Goal: Information Seeking & Learning: Check status

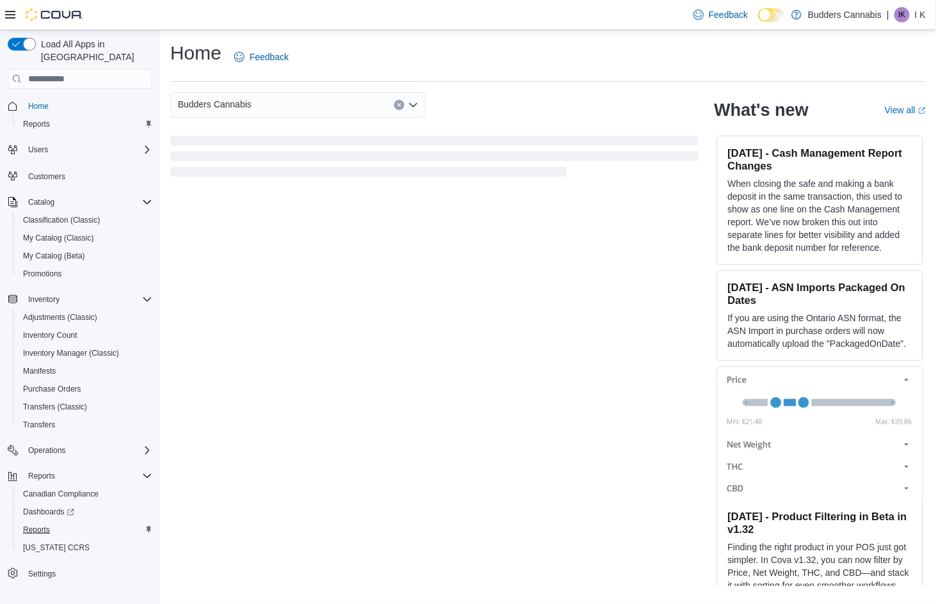
click at [44, 525] on span "Reports" at bounding box center [36, 530] width 27 height 10
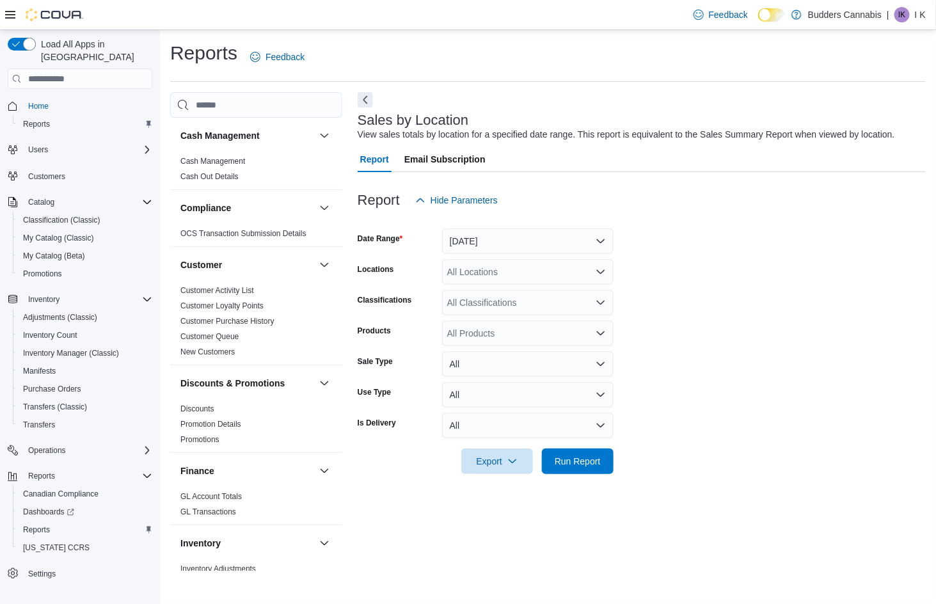
click at [526, 234] on button "Yesterday" at bounding box center [527, 241] width 171 height 26
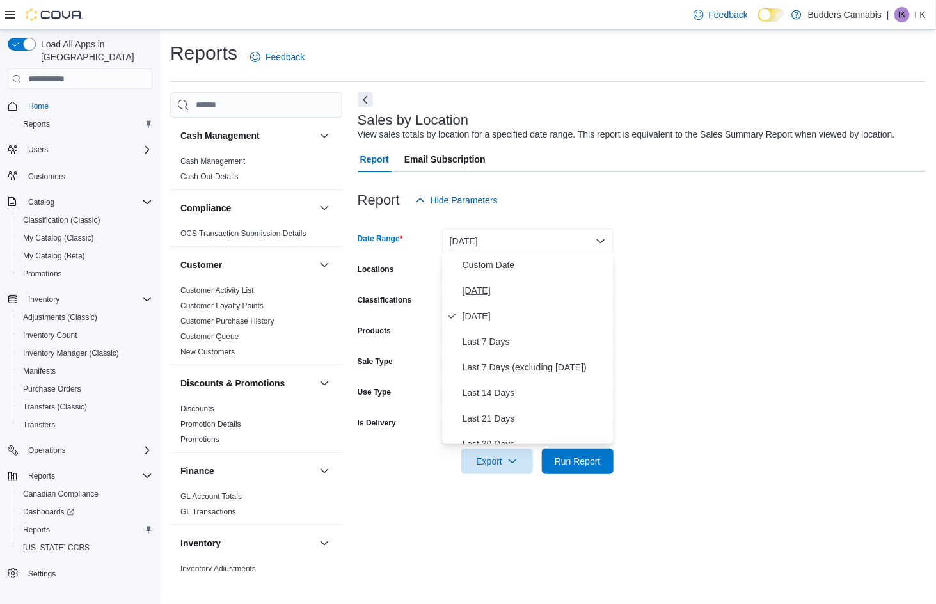
click at [496, 286] on span "Today" at bounding box center [536, 290] width 146 height 15
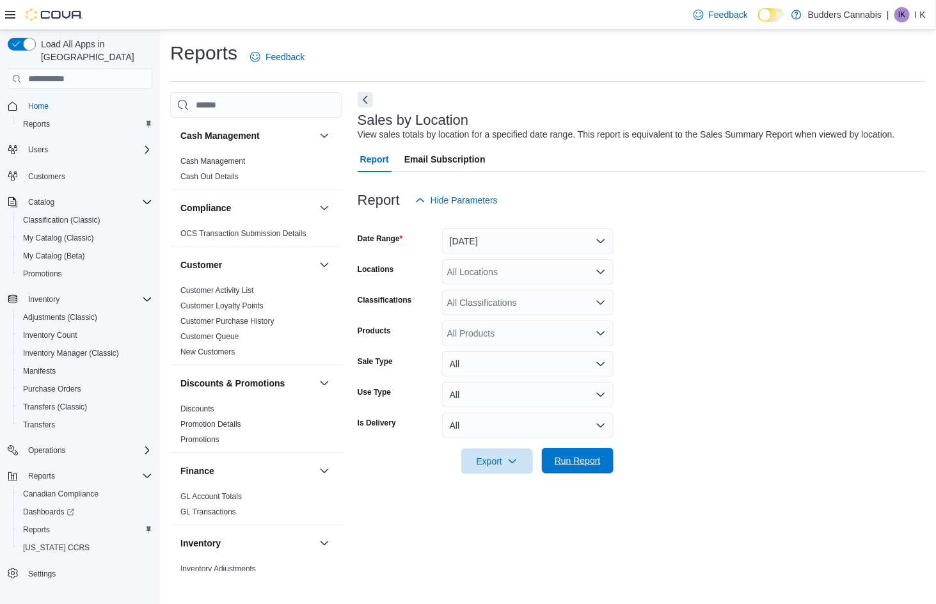
click at [567, 448] on span "Run Report" at bounding box center [578, 461] width 56 height 26
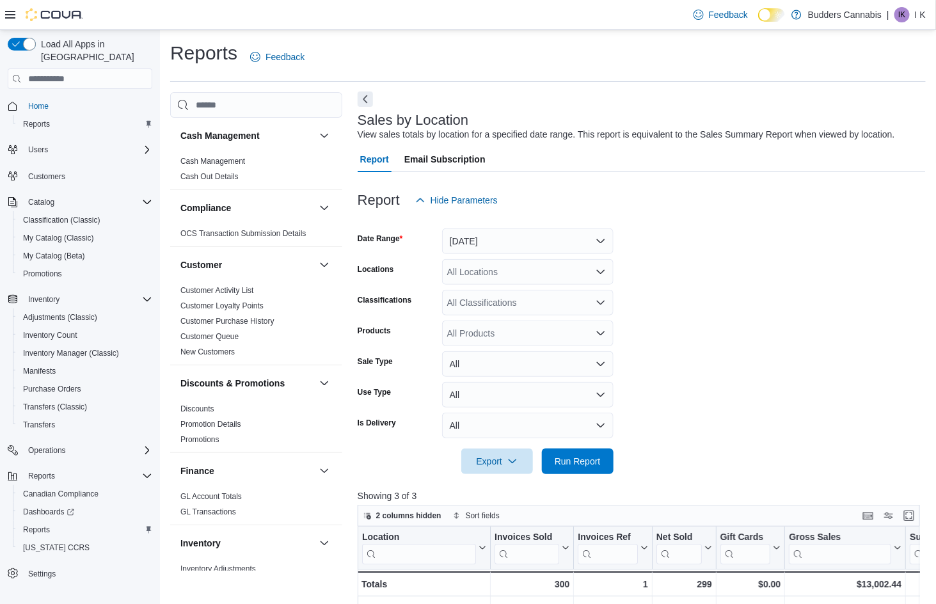
click at [369, 103] on button "Next" at bounding box center [365, 98] width 15 height 15
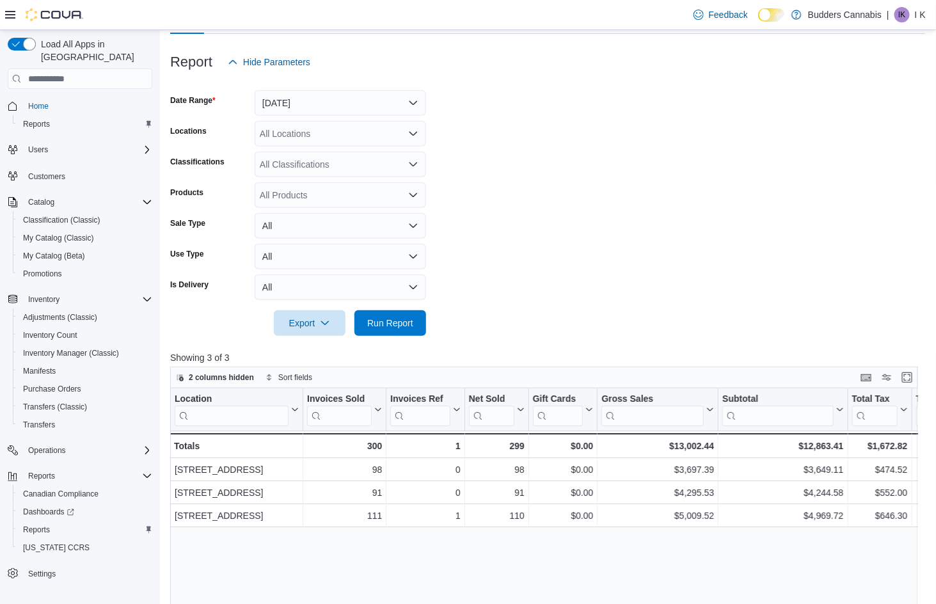
scroll to position [152, 0]
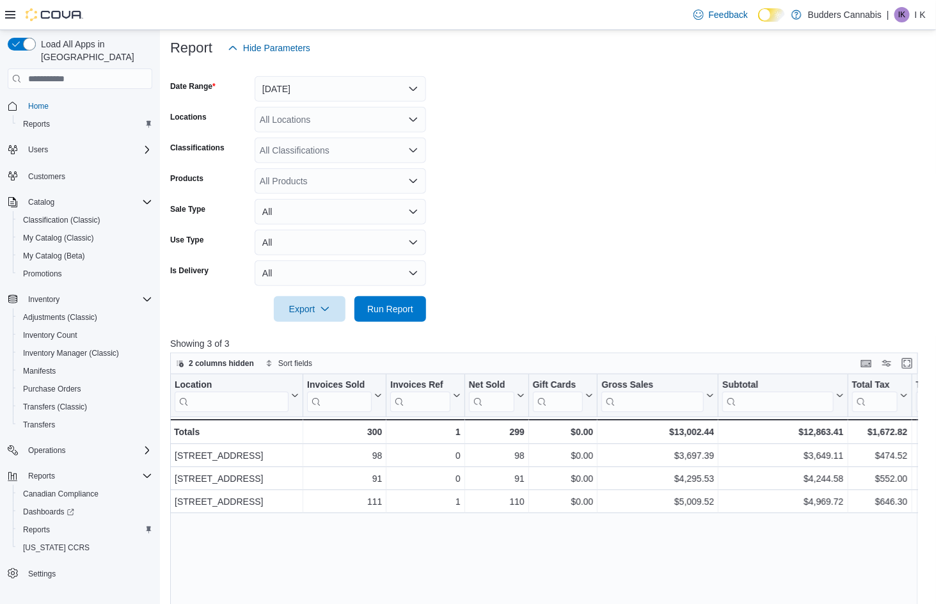
click at [317, 86] on button "Today" at bounding box center [340, 89] width 171 height 26
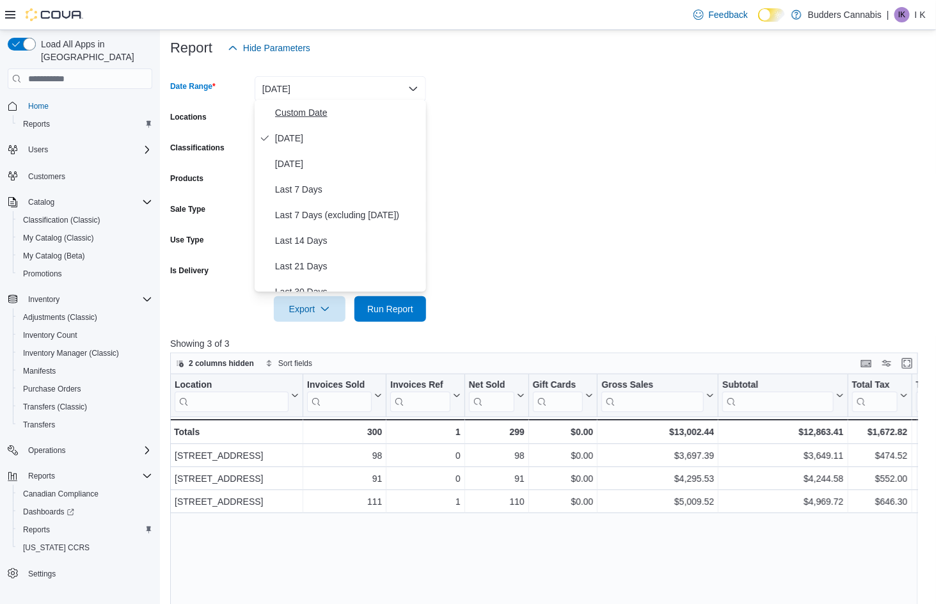
click at [306, 113] on span "Custom Date" at bounding box center [348, 112] width 146 height 15
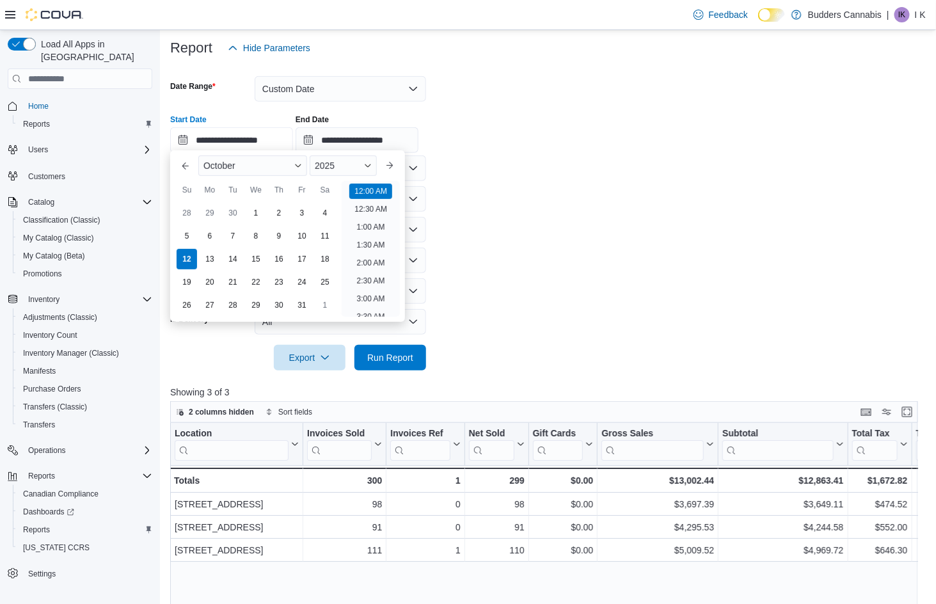
click at [291, 136] on input "**********" at bounding box center [231, 140] width 123 height 26
click at [374, 226] on li "8:00 PM" at bounding box center [370, 233] width 39 height 15
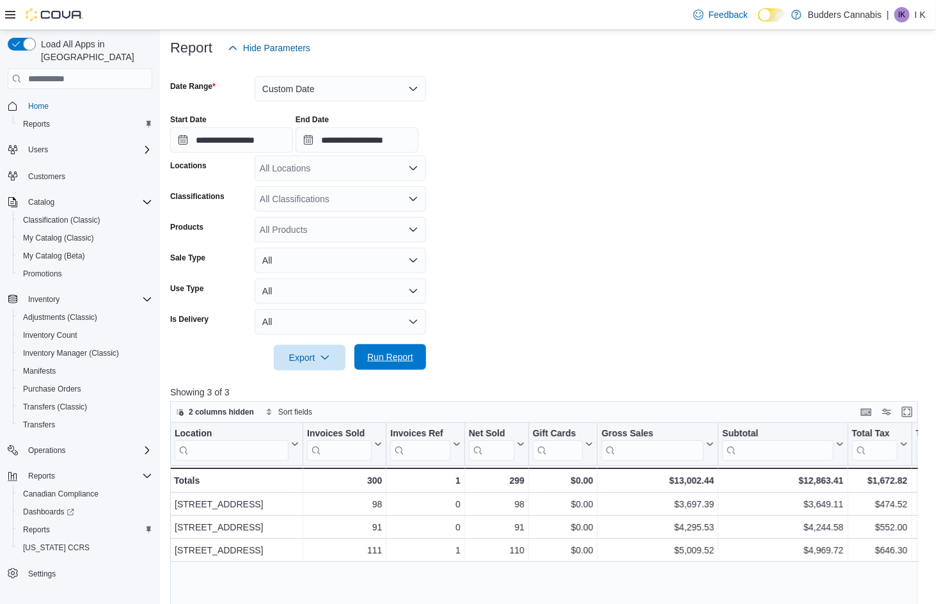
click at [406, 353] on span "Run Report" at bounding box center [390, 357] width 46 height 13
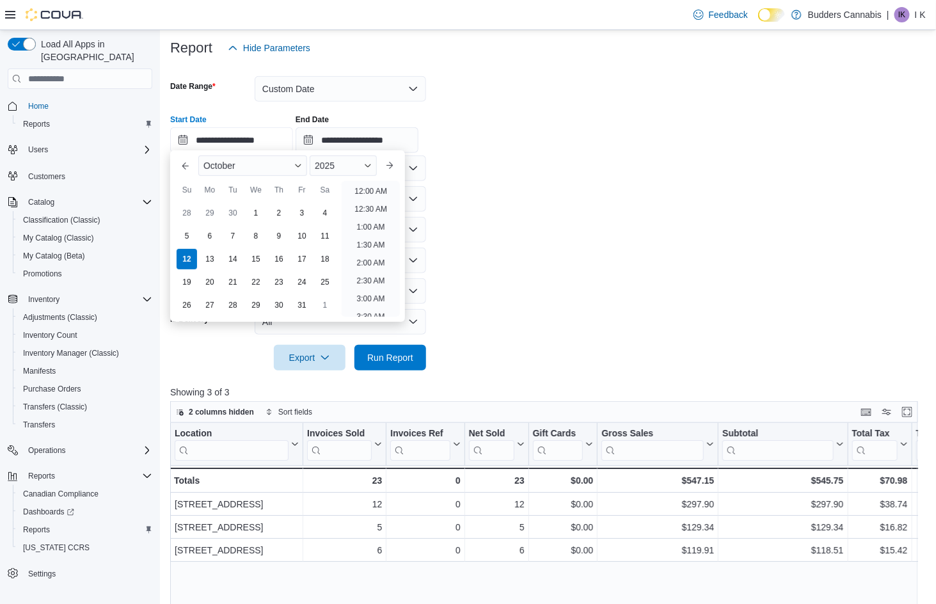
click at [293, 138] on input "**********" at bounding box center [231, 140] width 123 height 26
click at [377, 223] on li "9:00 PM" at bounding box center [370, 230] width 39 height 15
type input "**********"
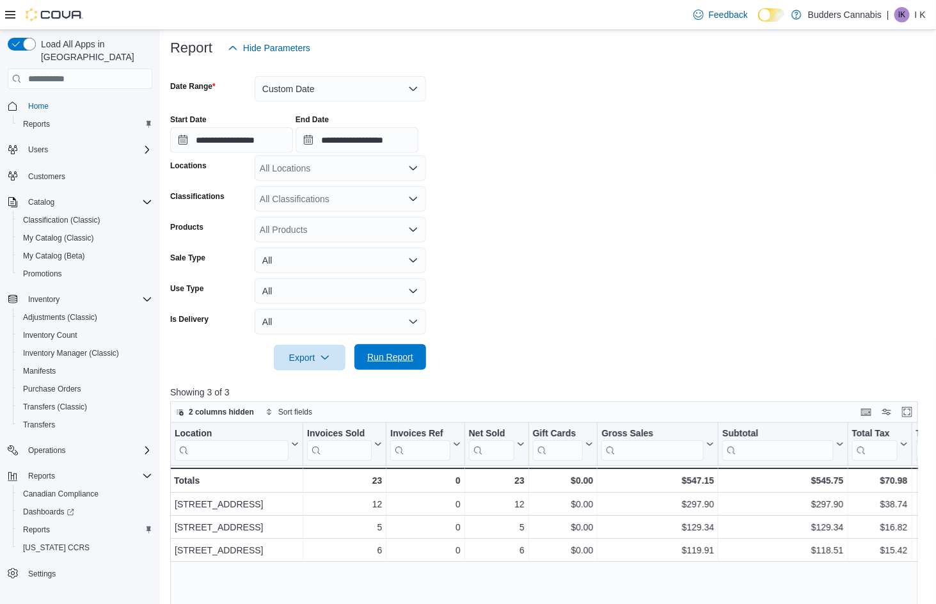
click at [410, 354] on span "Run Report" at bounding box center [390, 357] width 46 height 13
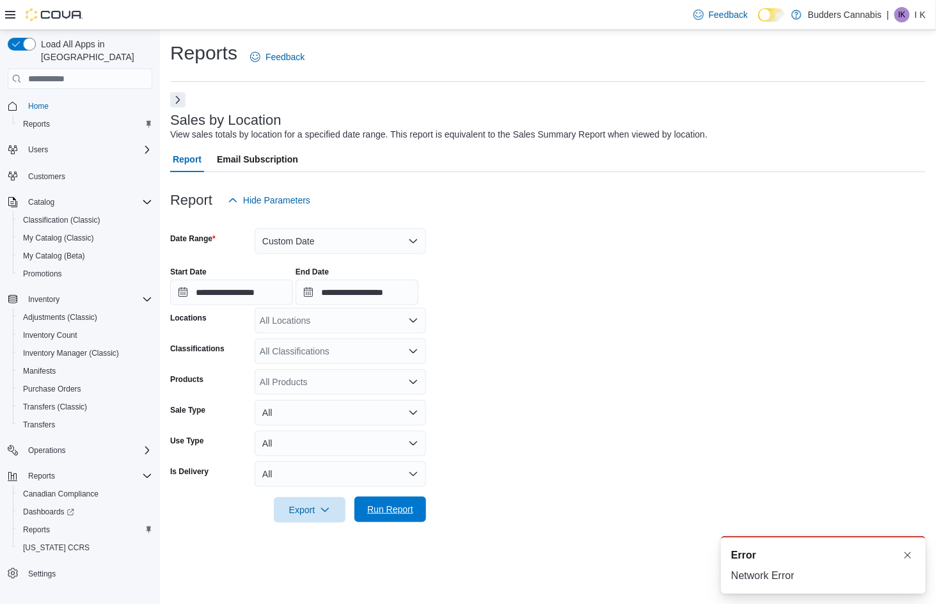
click at [396, 508] on span "Run Report" at bounding box center [390, 509] width 46 height 13
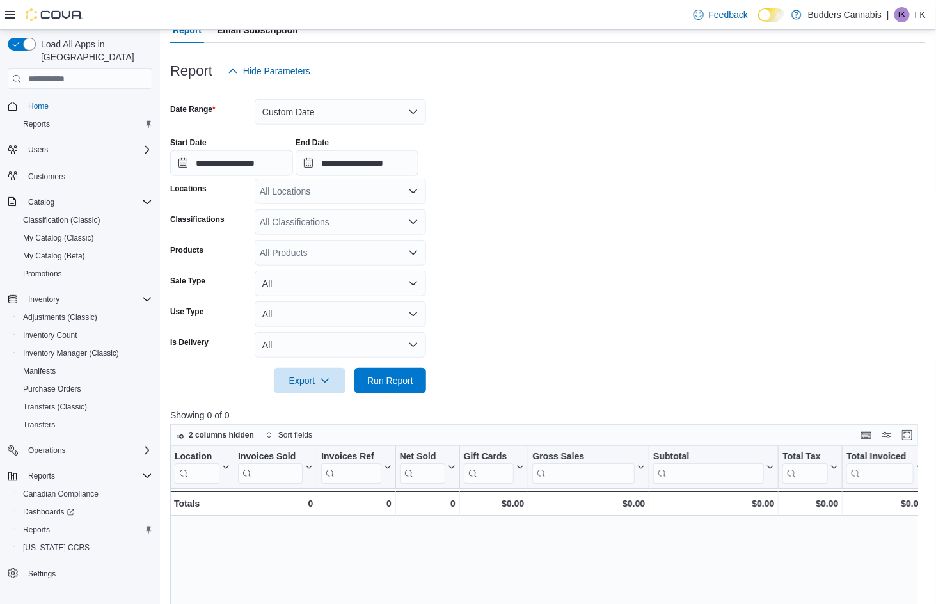
scroll to position [129, 0]
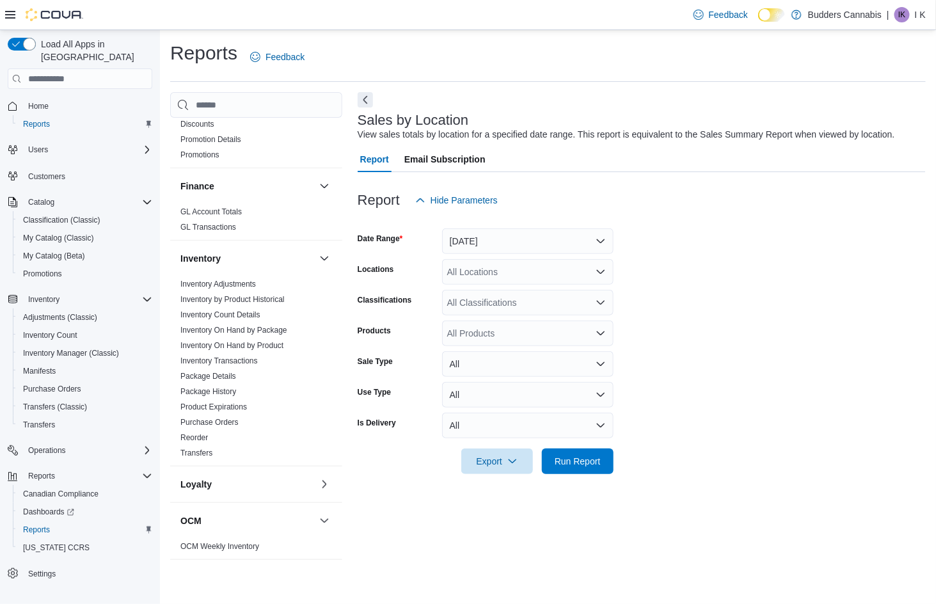
scroll to position [305, 0]
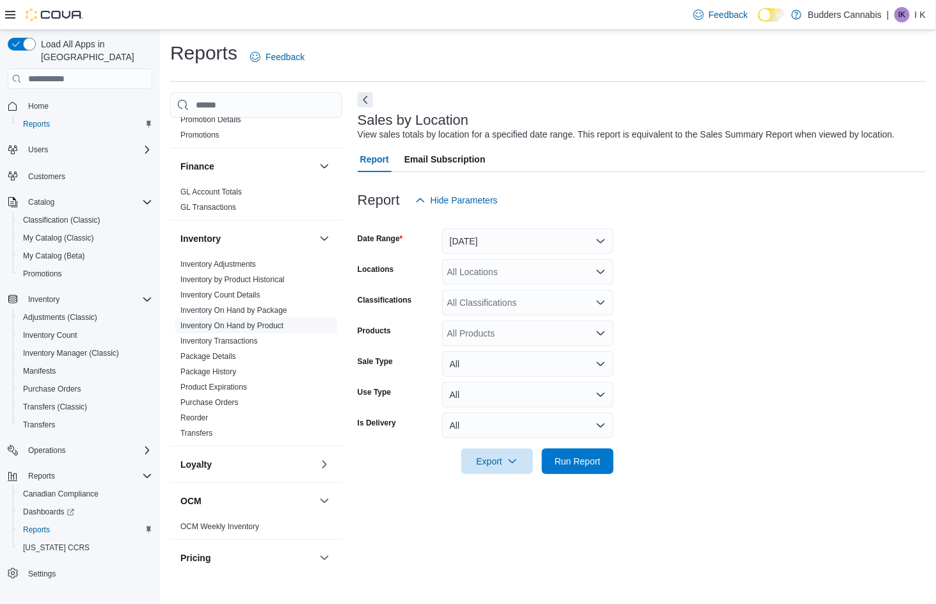
click at [265, 327] on link "Inventory On Hand by Product" at bounding box center [231, 325] width 103 height 9
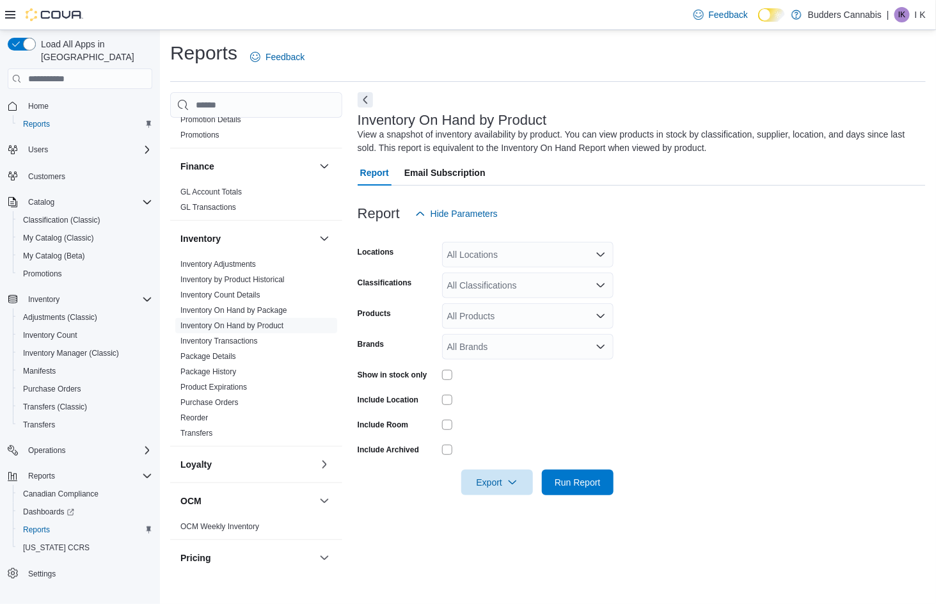
click at [504, 250] on div "All Locations" at bounding box center [527, 255] width 171 height 26
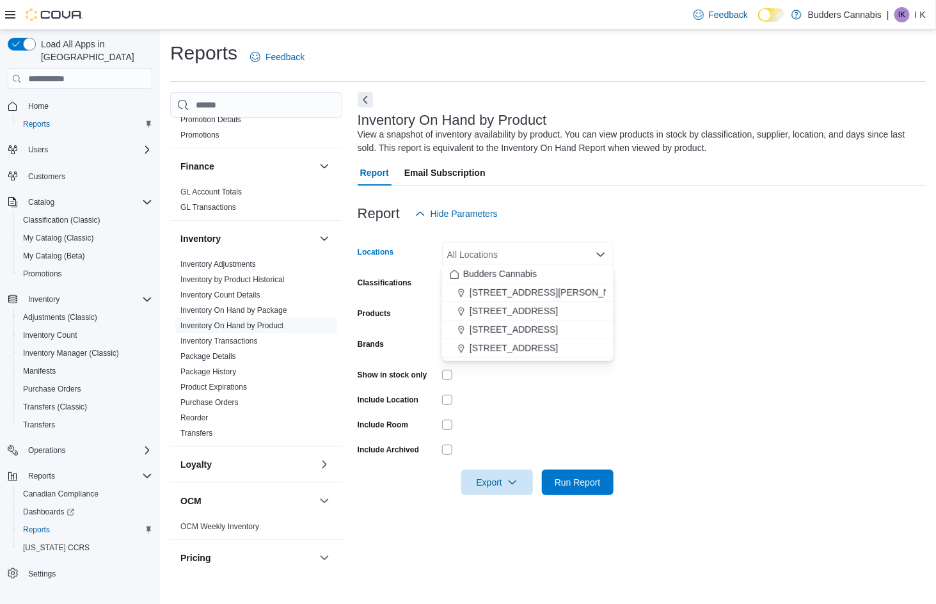
click at [598, 205] on div "Report Hide Parameters" at bounding box center [642, 214] width 568 height 26
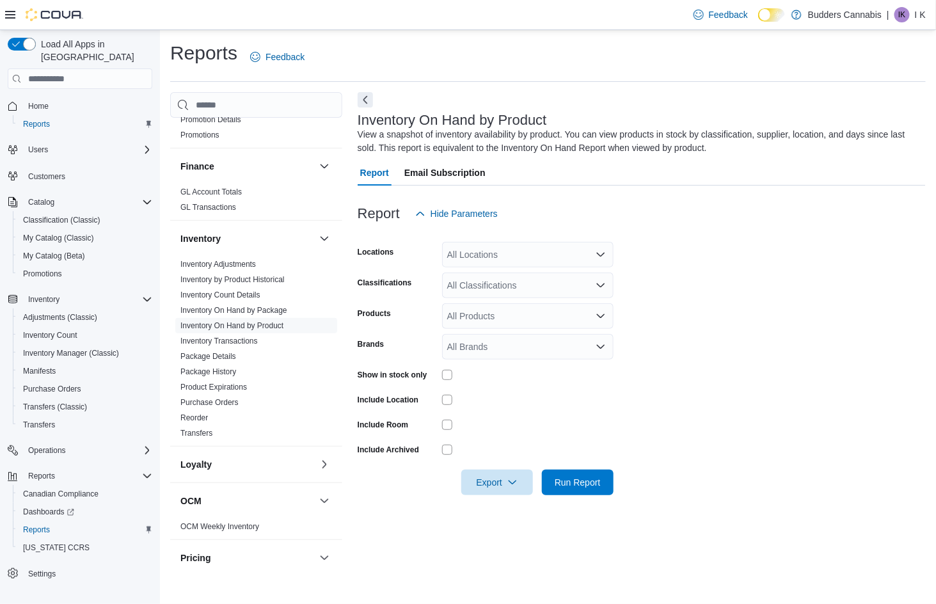
click at [479, 276] on div "All Classifications" at bounding box center [527, 286] width 171 height 26
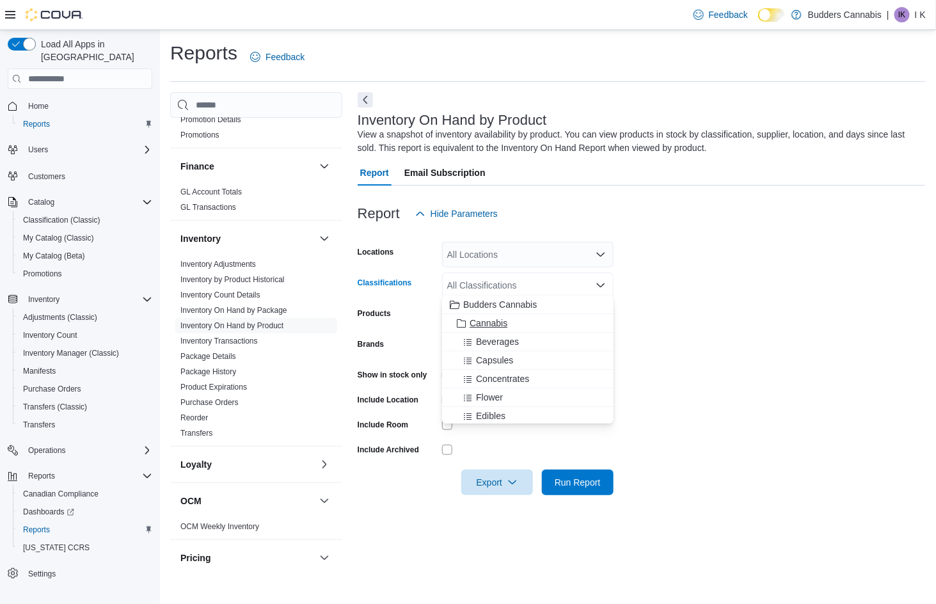
click at [470, 322] on span "Cannabis" at bounding box center [489, 323] width 38 height 13
click at [566, 483] on span "Run Report" at bounding box center [578, 481] width 46 height 13
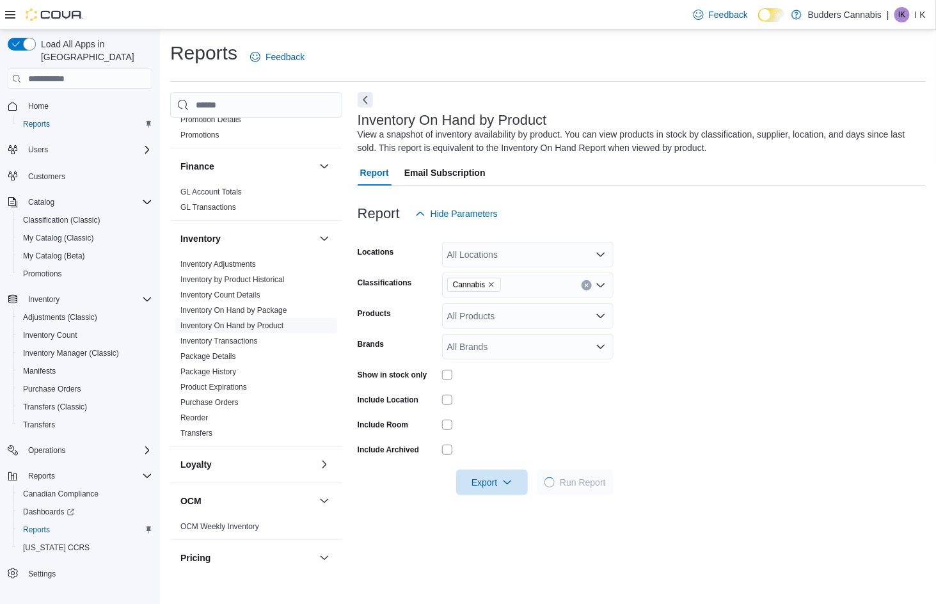
click at [5, 15] on icon at bounding box center [10, 15] width 10 height 10
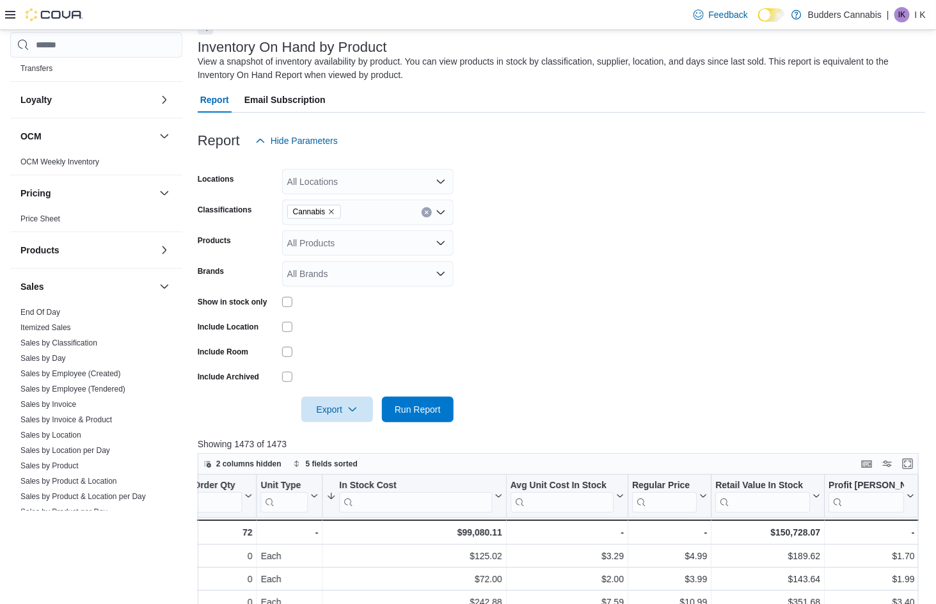
scroll to position [633, 0]
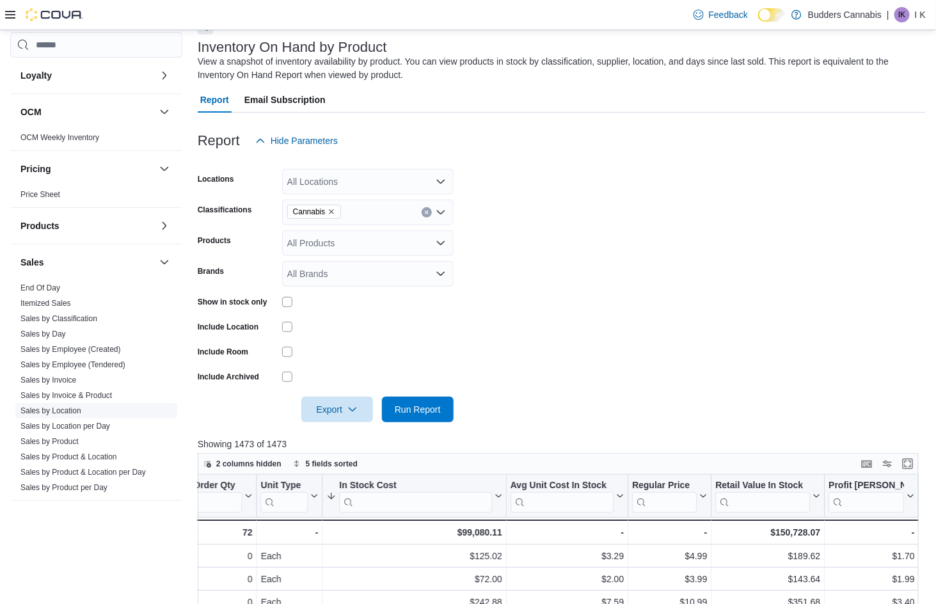
click at [74, 412] on link "Sales by Location" at bounding box center [50, 410] width 61 height 9
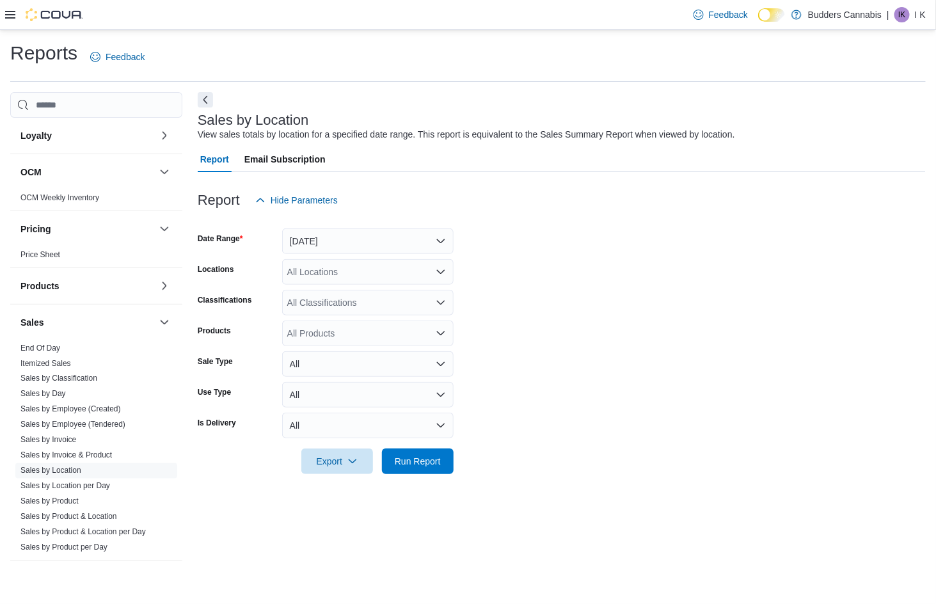
click at [367, 239] on button "Yesterday" at bounding box center [367, 241] width 171 height 26
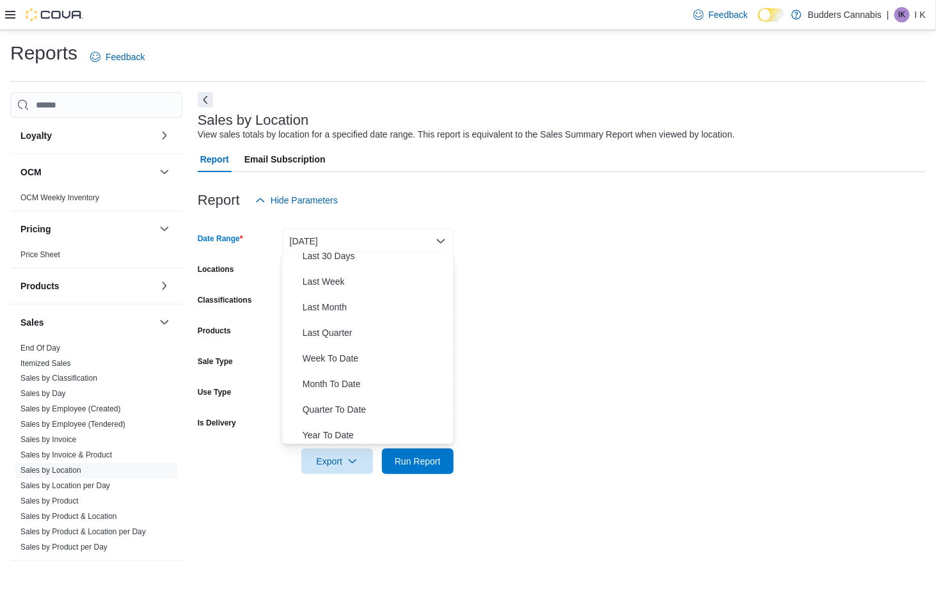
scroll to position [187, 0]
click at [356, 381] on span "Month To Date" at bounding box center [376, 384] width 146 height 15
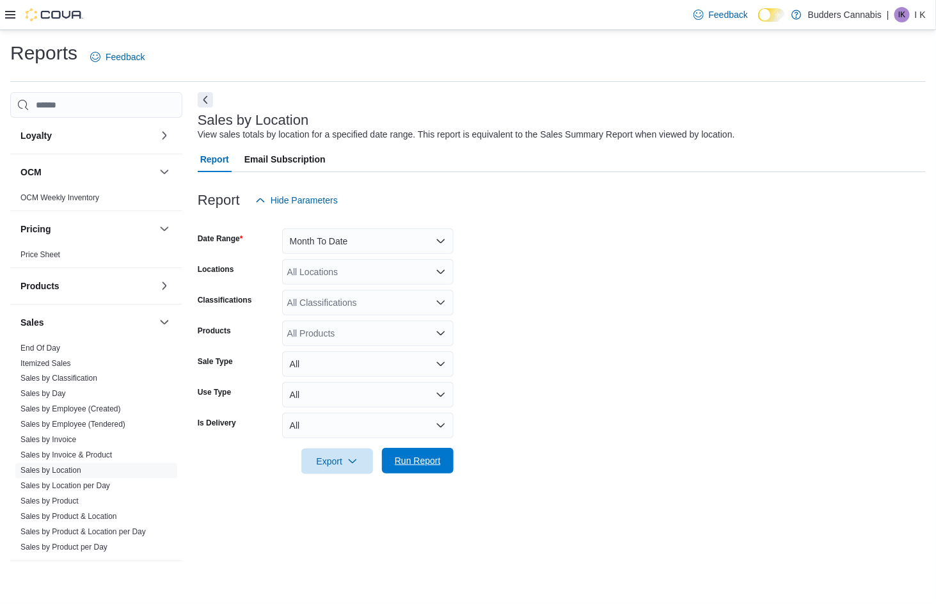
click at [438, 461] on span "Run Report" at bounding box center [418, 460] width 46 height 13
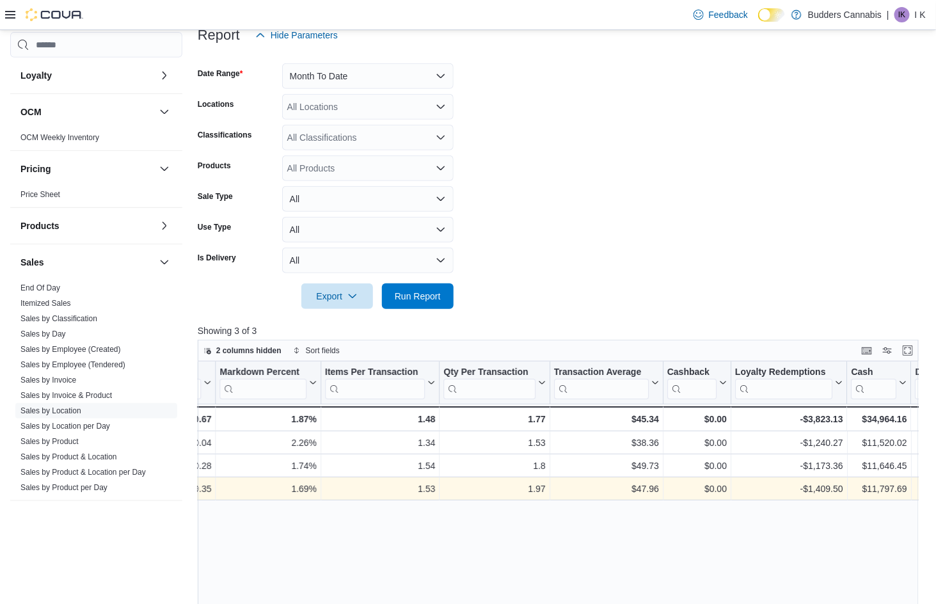
scroll to position [0, 1260]
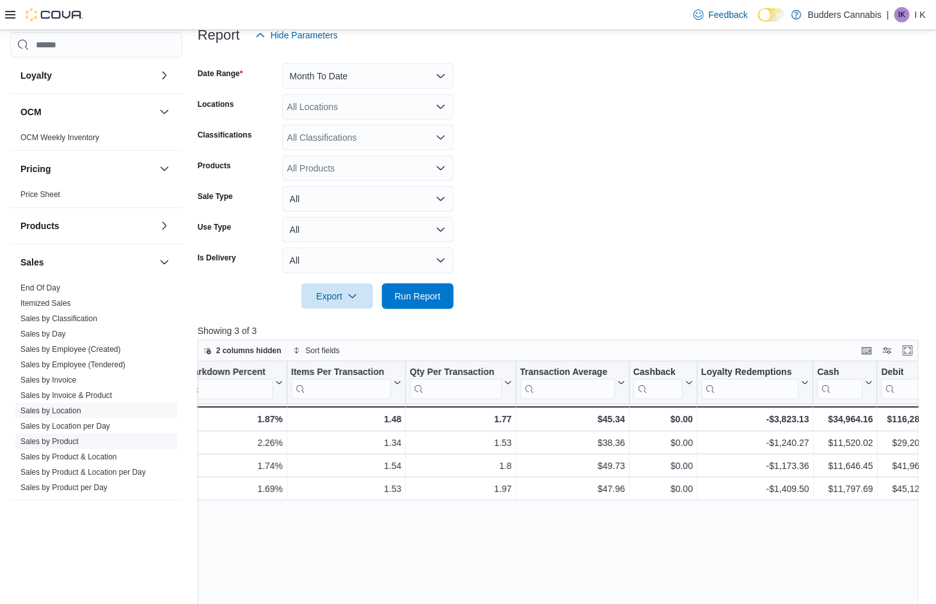
click at [69, 440] on link "Sales by Product" at bounding box center [49, 441] width 58 height 9
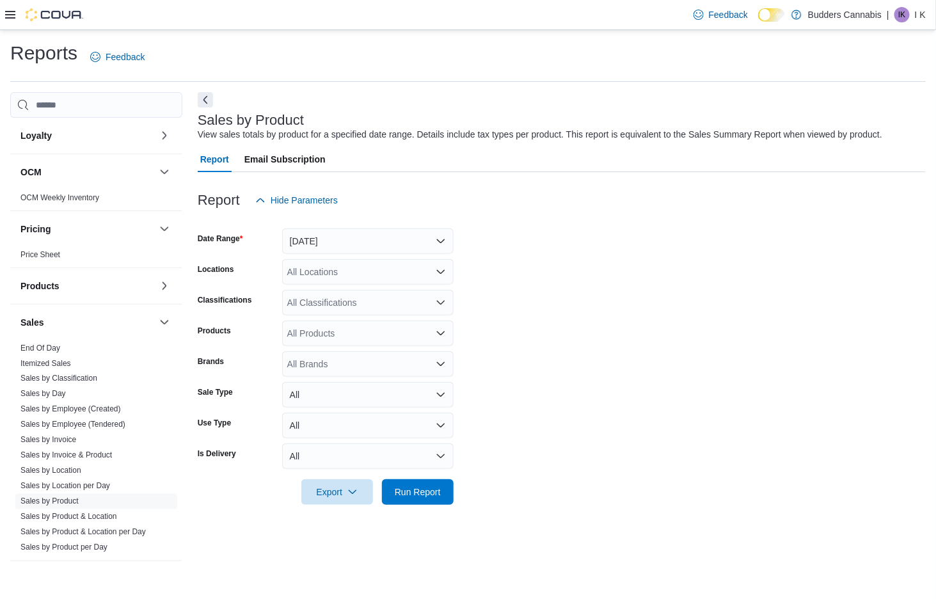
click at [333, 232] on button "Yesterday" at bounding box center [367, 241] width 171 height 26
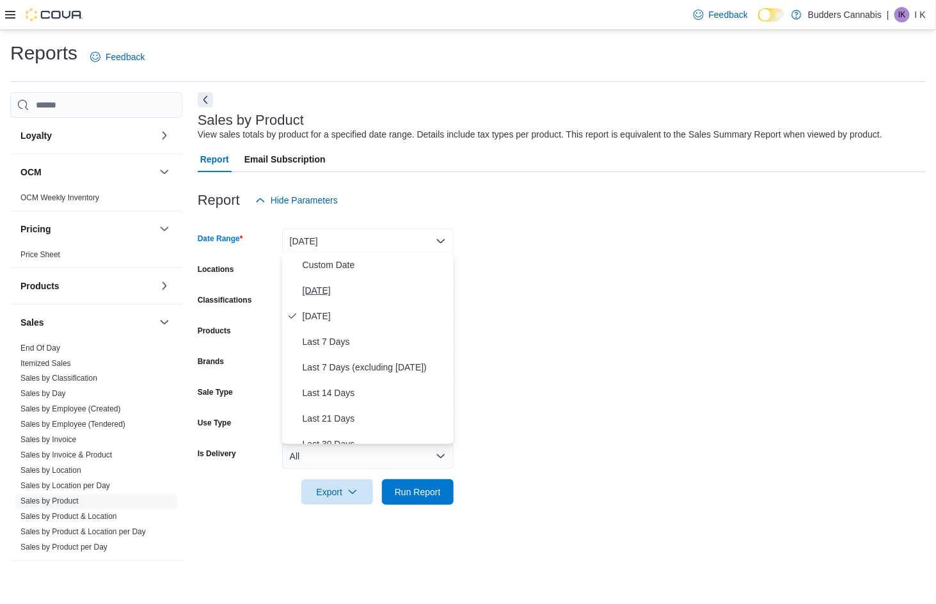
click at [326, 287] on span "Today" at bounding box center [376, 290] width 146 height 15
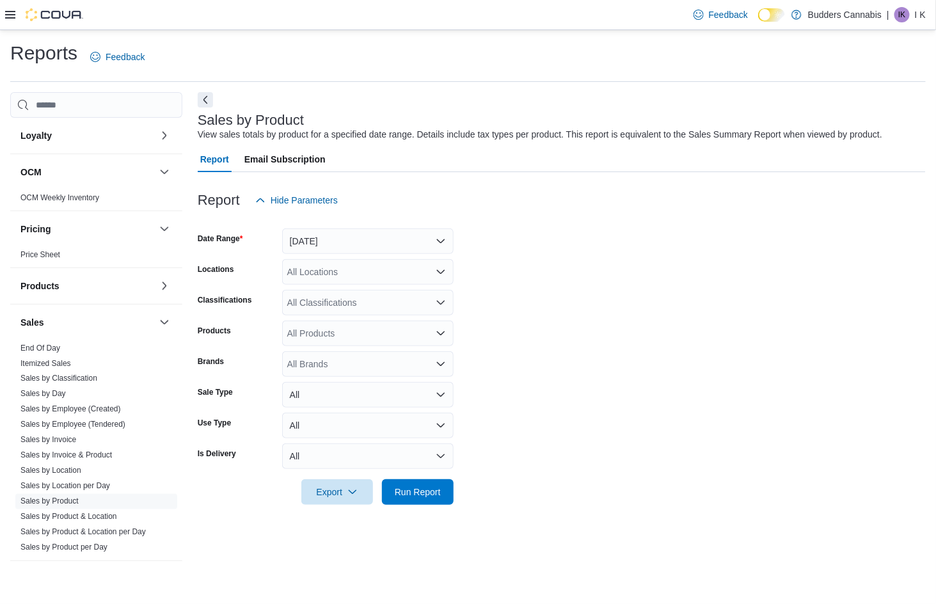
click at [350, 272] on div "All Locations" at bounding box center [367, 272] width 171 height 26
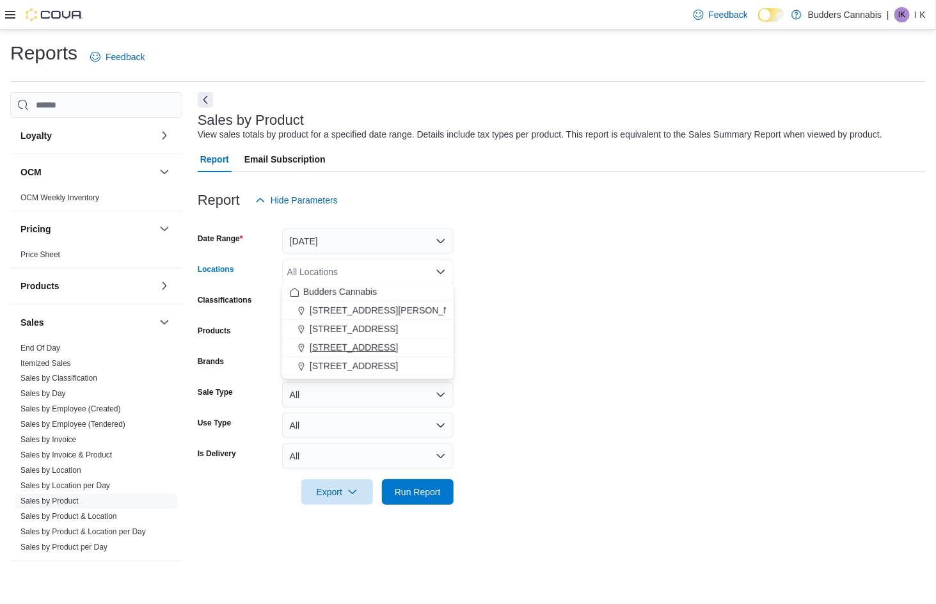
click at [352, 347] on span "3466 Dundas St. W Unit 1" at bounding box center [354, 347] width 88 height 13
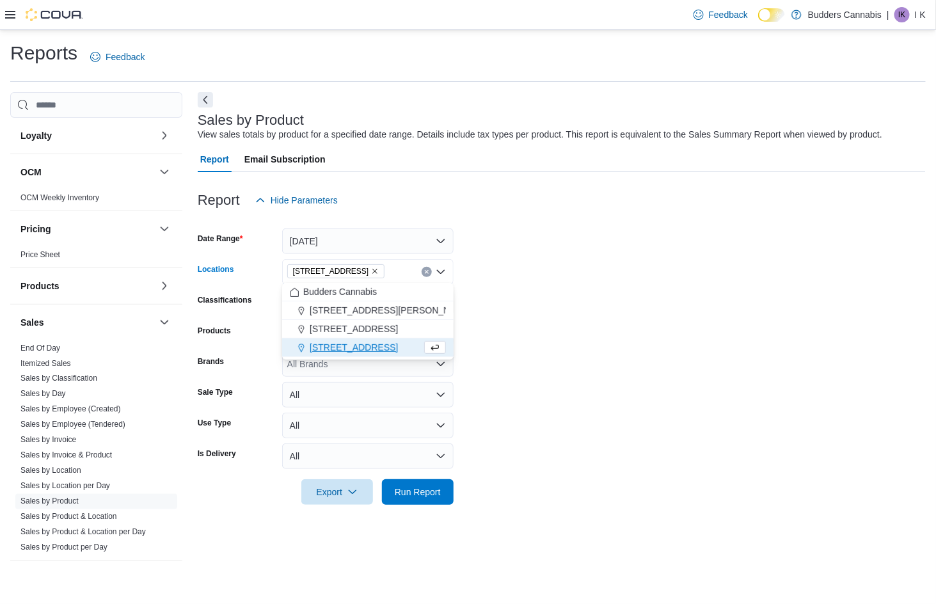
click at [534, 255] on form "Date Range Today Locations 3466 Dundas St. W Unit 1 Combo box. Selected. 3466 D…" at bounding box center [562, 359] width 728 height 292
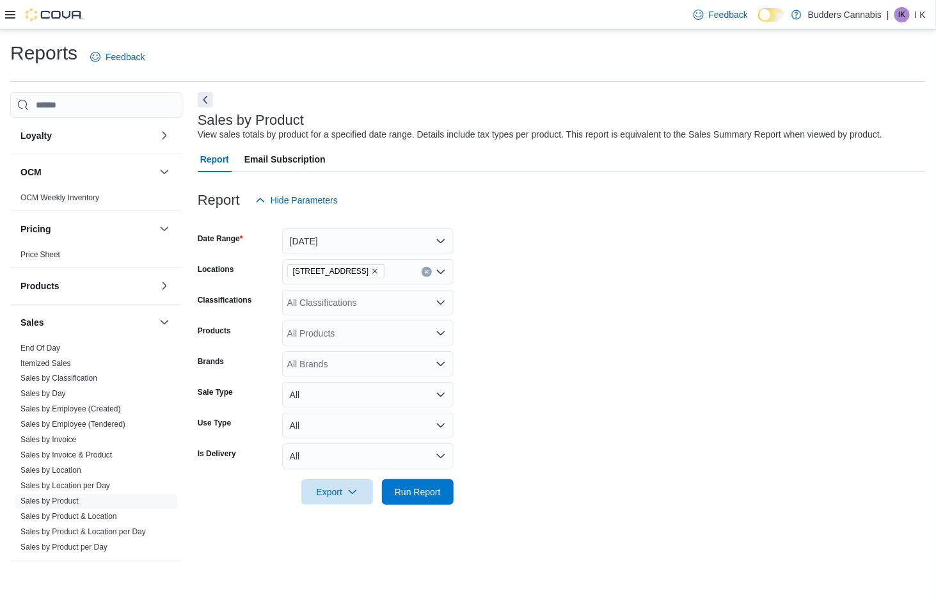
click at [386, 296] on div "All Classifications" at bounding box center [367, 303] width 171 height 26
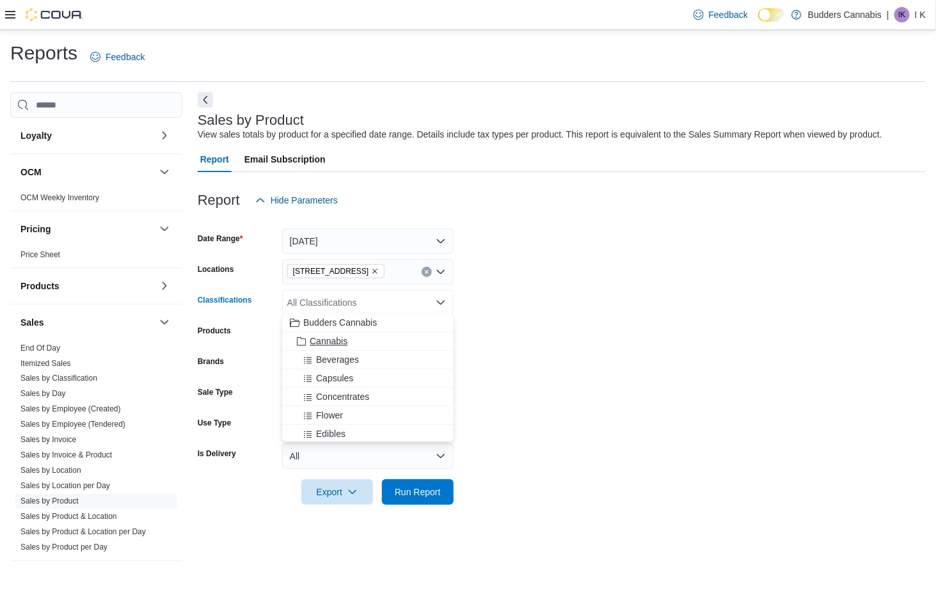
click at [346, 340] on span "Cannabis" at bounding box center [329, 341] width 38 height 13
click at [438, 492] on span "Run Report" at bounding box center [418, 491] width 46 height 13
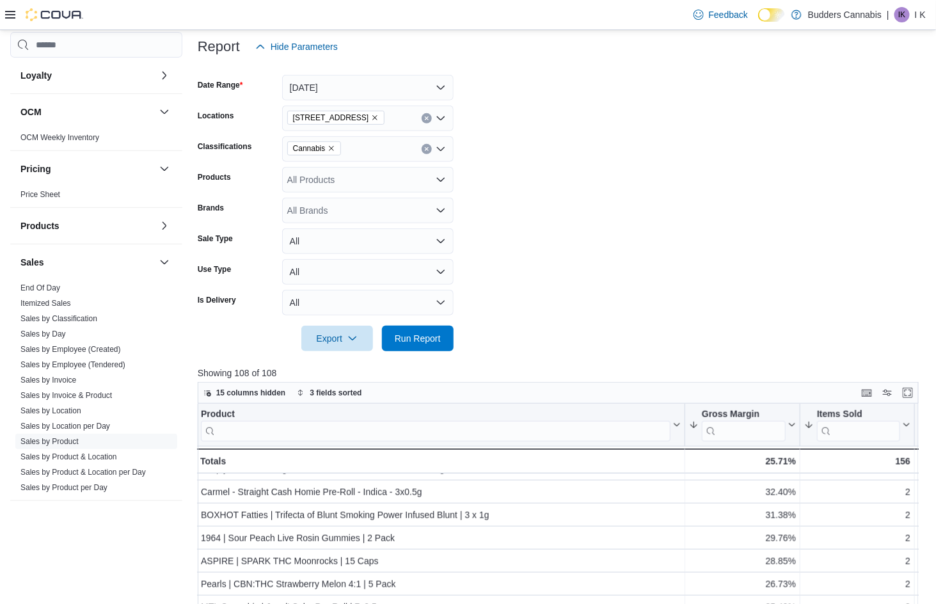
scroll to position [238, 0]
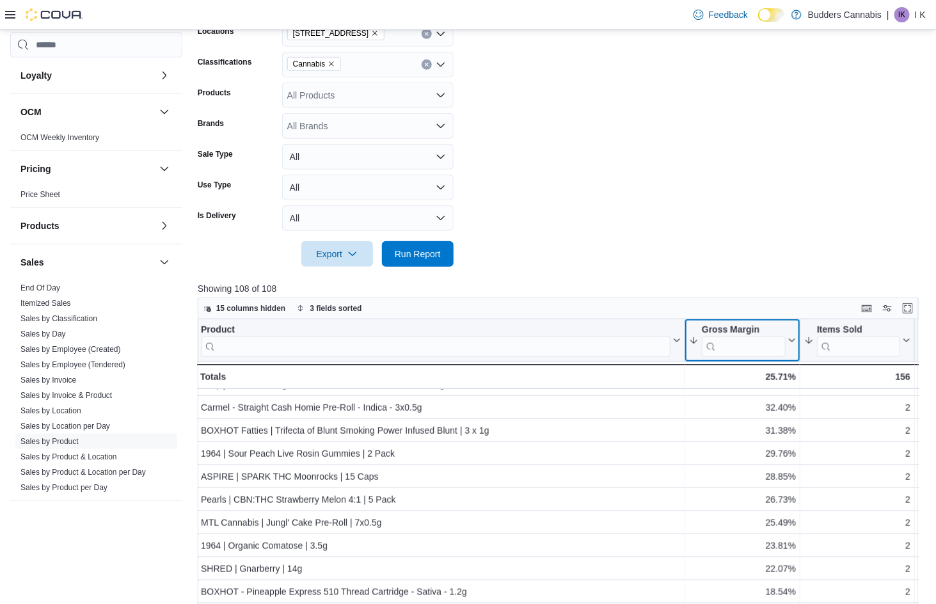
click at [788, 344] on button "Gross Margin" at bounding box center [742, 340] width 107 height 33
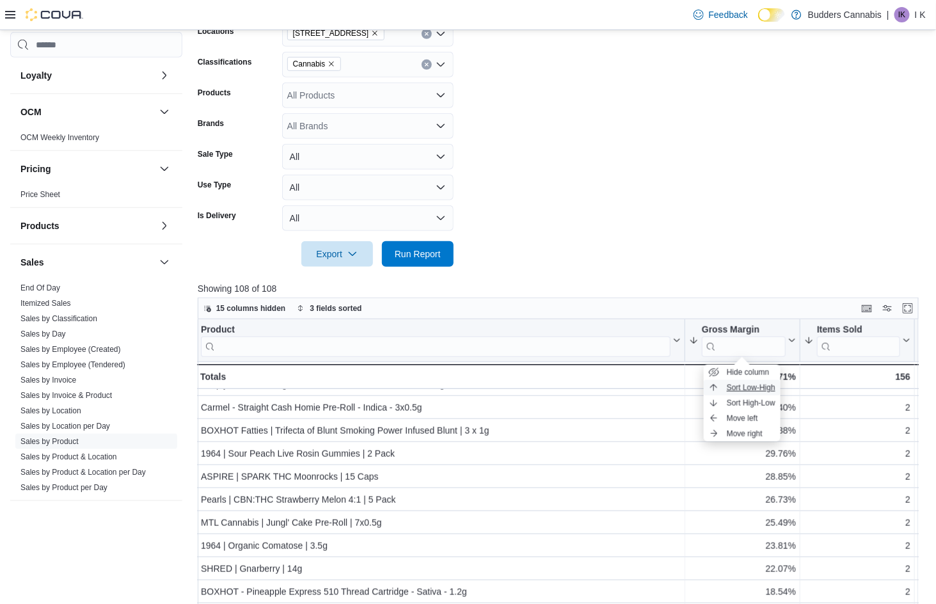
click at [761, 388] on span "Sort Low-High" at bounding box center [751, 388] width 49 height 10
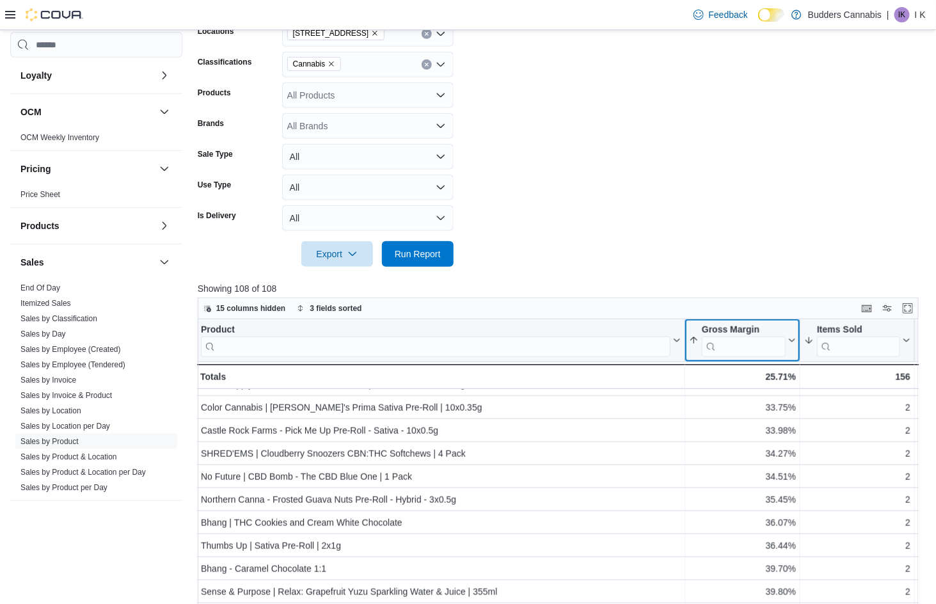
click at [791, 340] on icon at bounding box center [791, 341] width 10 height 8
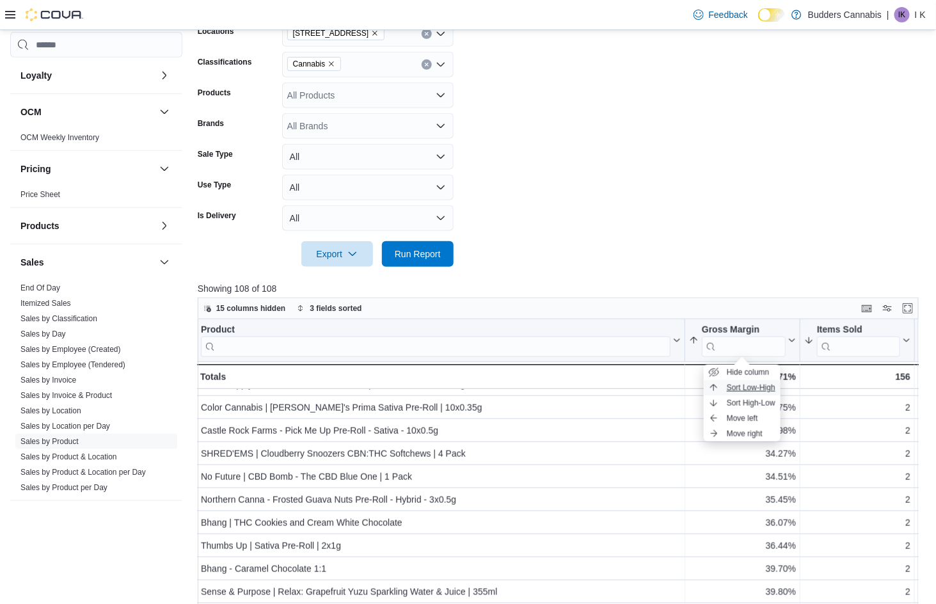
click at [762, 390] on span "Sort Low-High" at bounding box center [751, 388] width 49 height 10
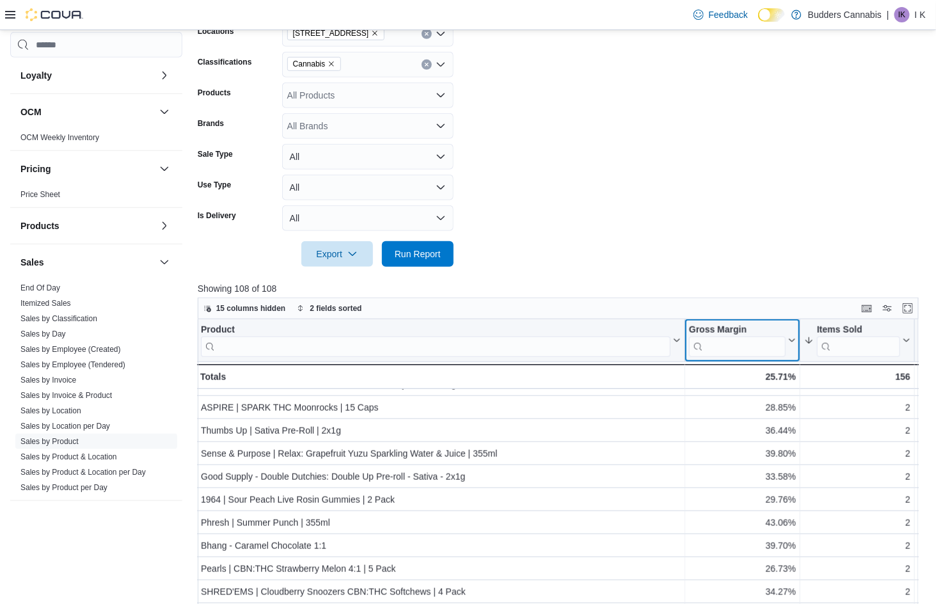
click at [790, 337] on icon at bounding box center [791, 341] width 10 height 8
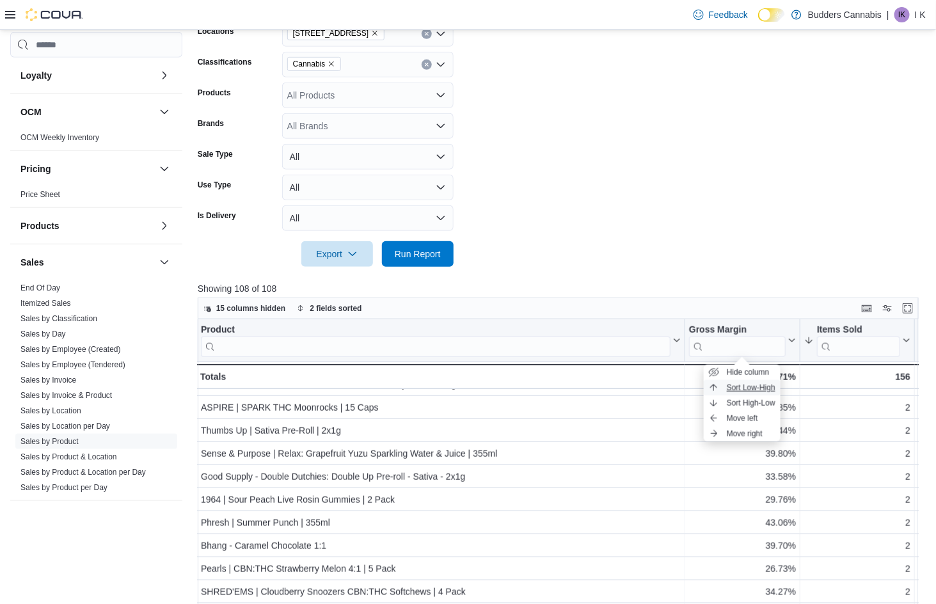
click at [777, 386] on button "Sort Low-High" at bounding box center [742, 387] width 77 height 15
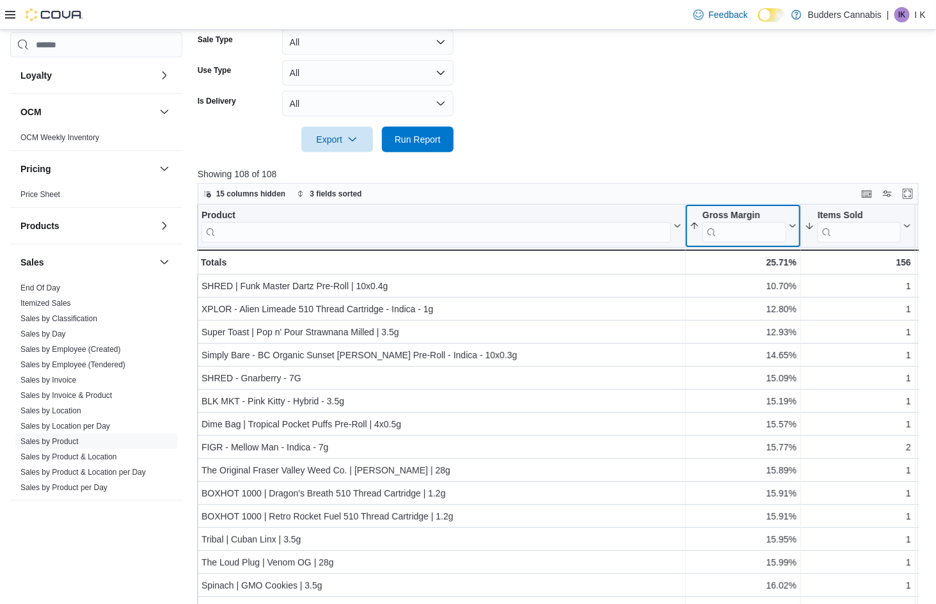
scroll to position [0, 1]
